Goal: Task Accomplishment & Management: Manage account settings

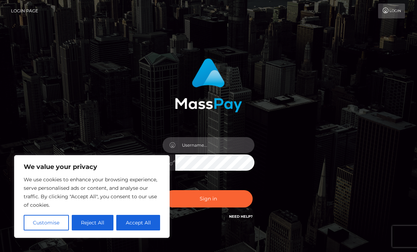
click at [198, 143] on input "text" at bounding box center [214, 145] width 79 height 16
type input "aleishalahood@gmail.com"
click at [202, 200] on button "Sign in" at bounding box center [208, 198] width 88 height 17
click at [146, 222] on button "Accept All" at bounding box center [138, 223] width 44 height 16
checkbox input "true"
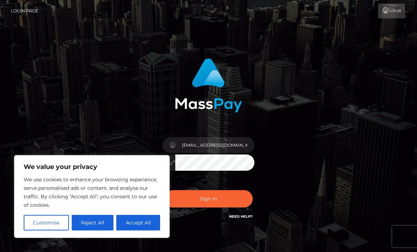
checkbox input "true"
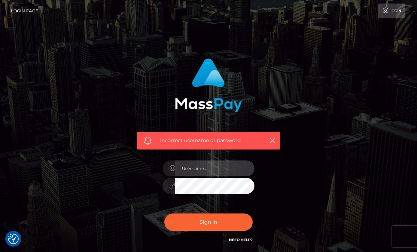
scroll to position [19, 0]
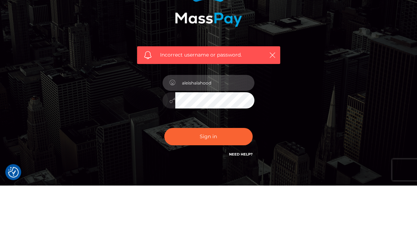
type input "aleishalahood"
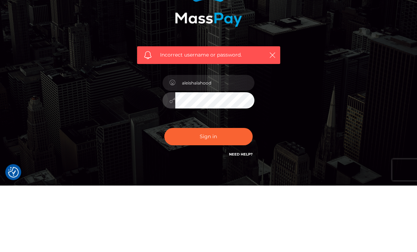
click at [194, 137] on div "aleishalahood" at bounding box center [208, 164] width 103 height 54
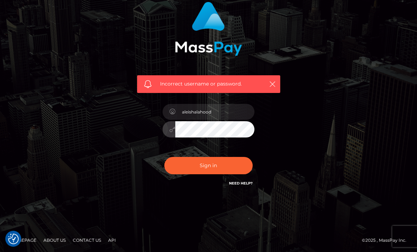
click at [212, 170] on button "Sign in" at bounding box center [208, 165] width 88 height 17
